Goal: Task Accomplishment & Management: Manage account settings

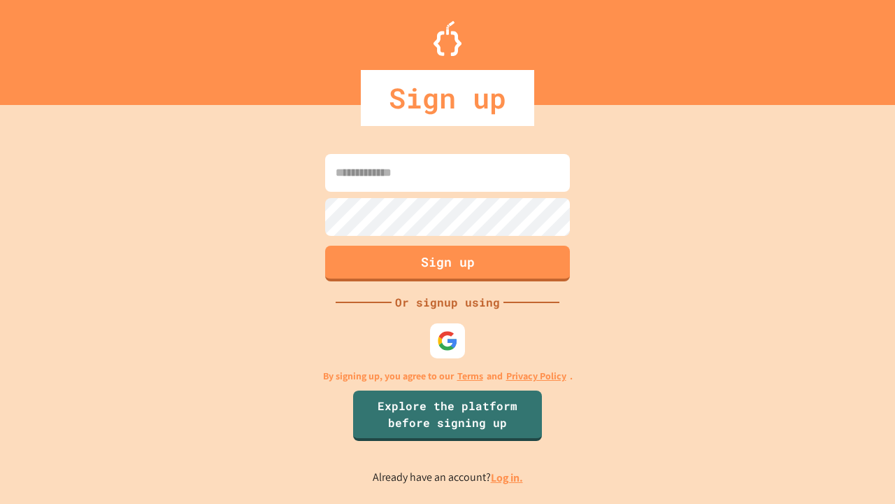
click at [508, 477] on link "Log in." at bounding box center [507, 477] width 32 height 15
